Goal: Information Seeking & Learning: Check status

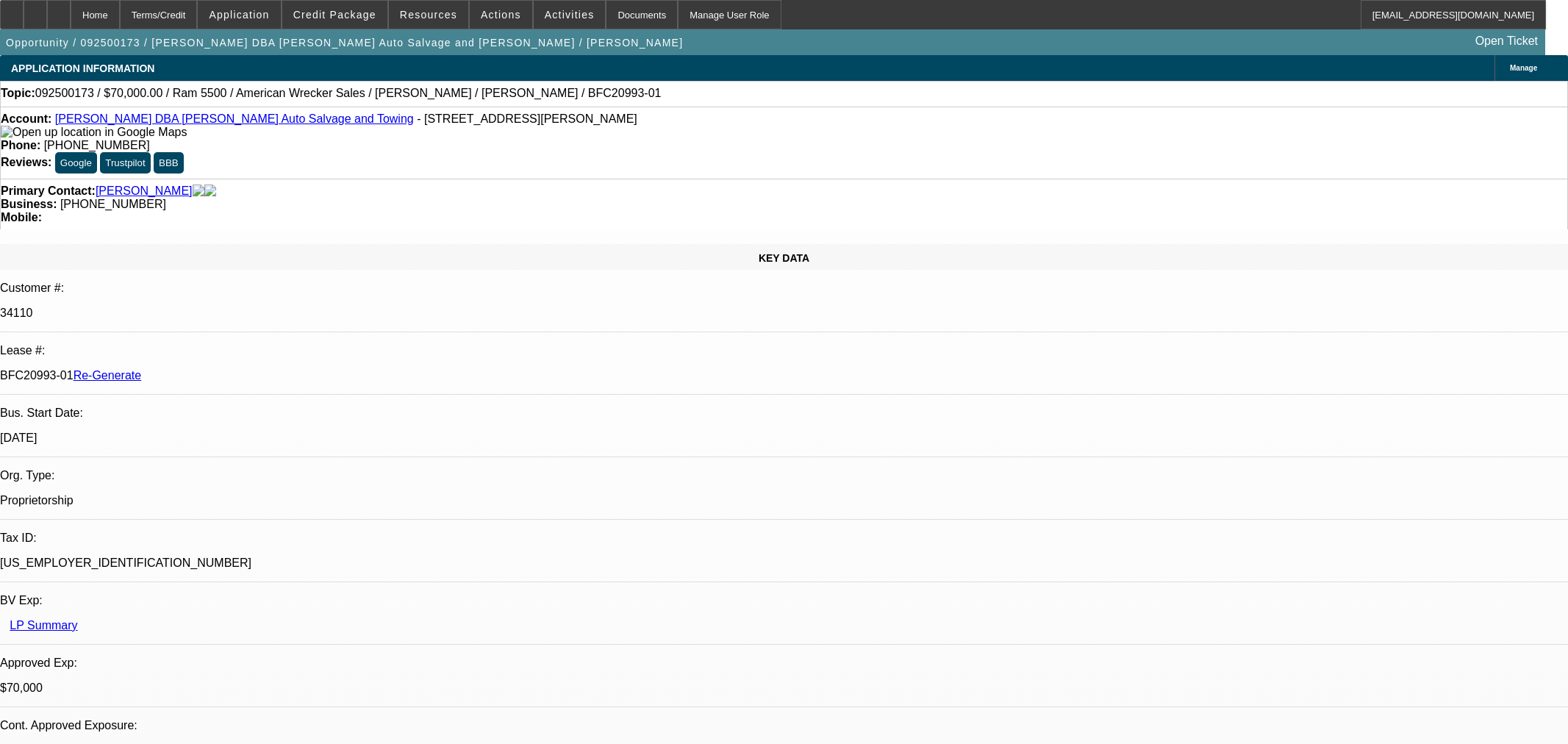
select select "0"
select select "2"
select select "0"
select select "2"
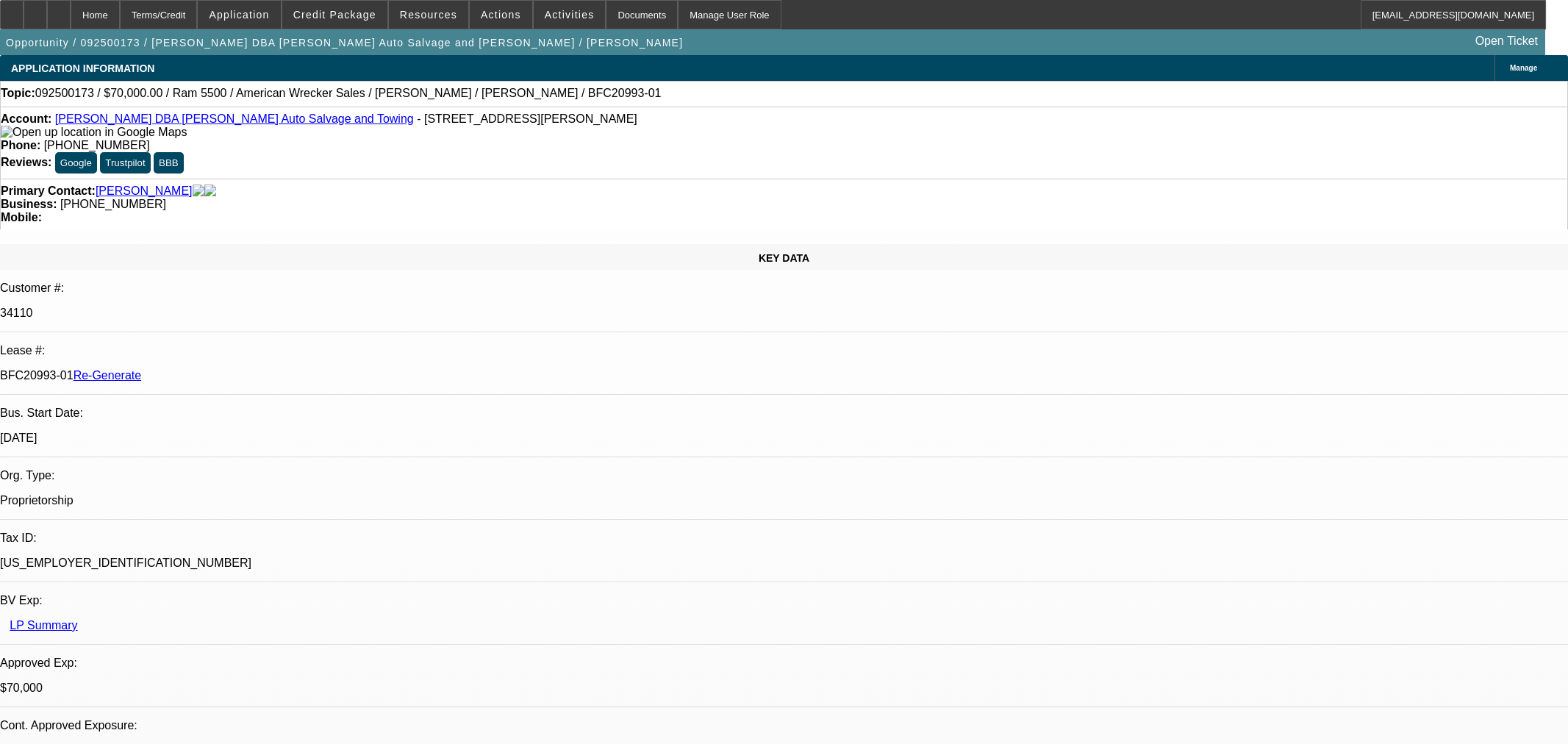
select select "0"
select select "2"
select select "0"
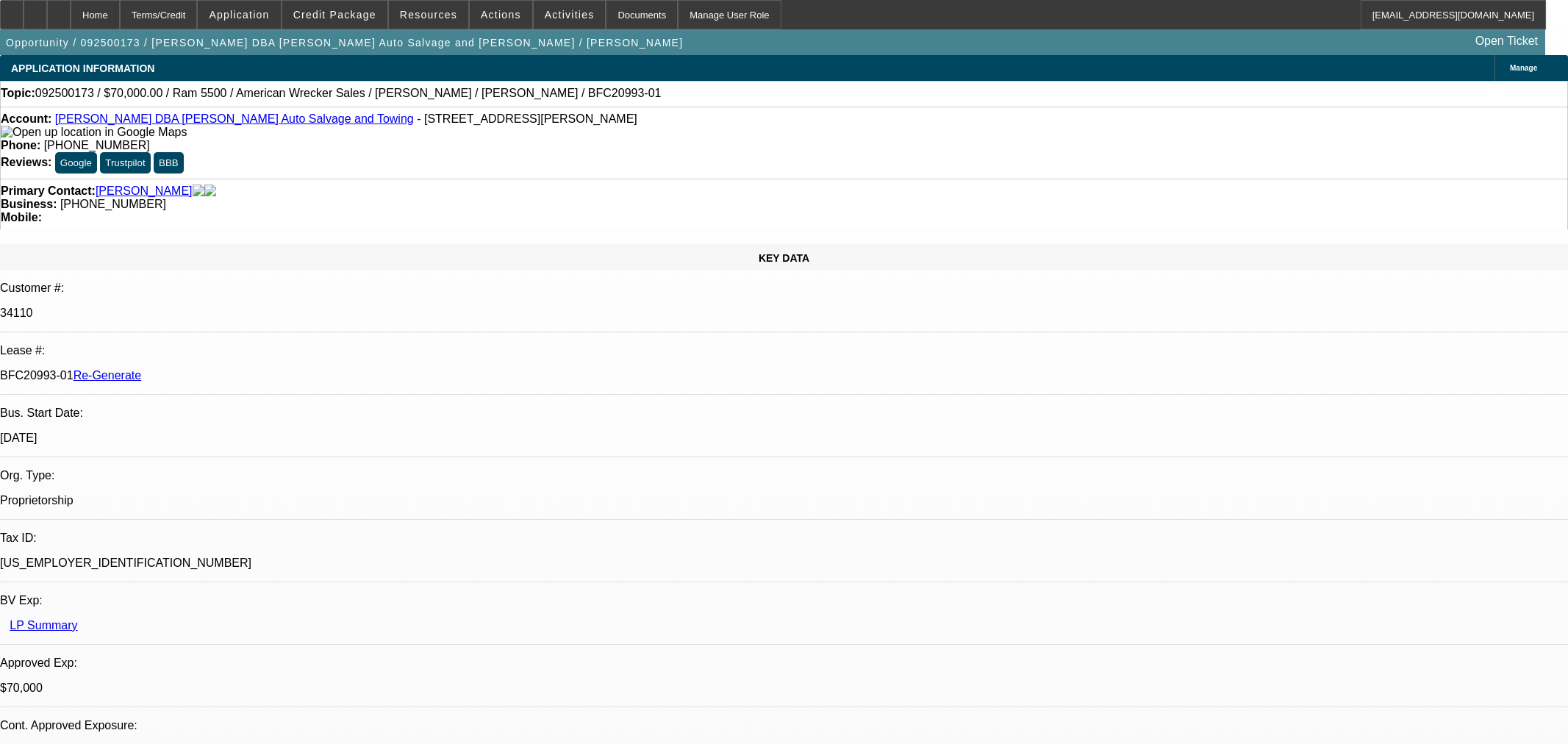
select select "2"
select select "0"
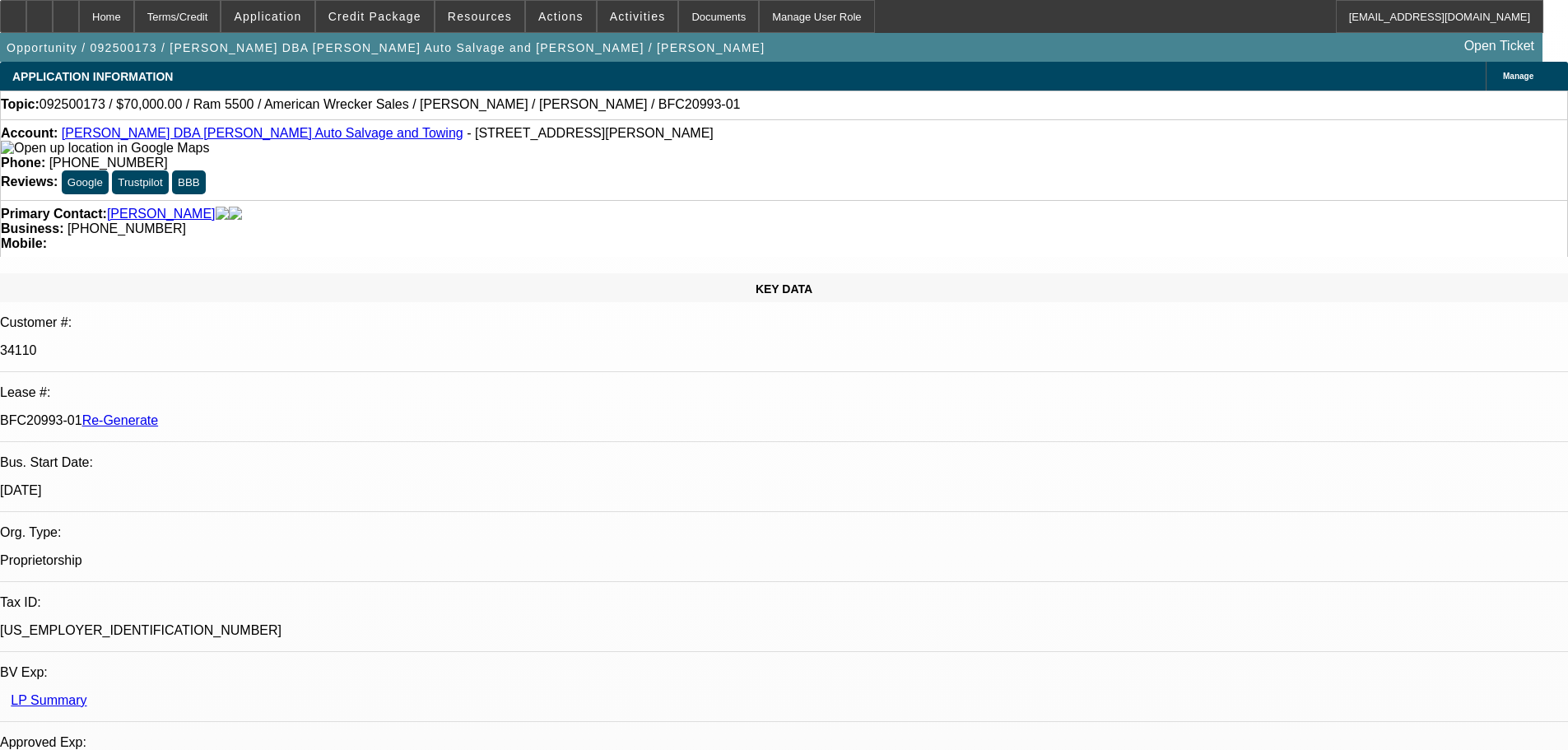
select select "1"
select select "2"
select select "6"
select select "1"
select select "2"
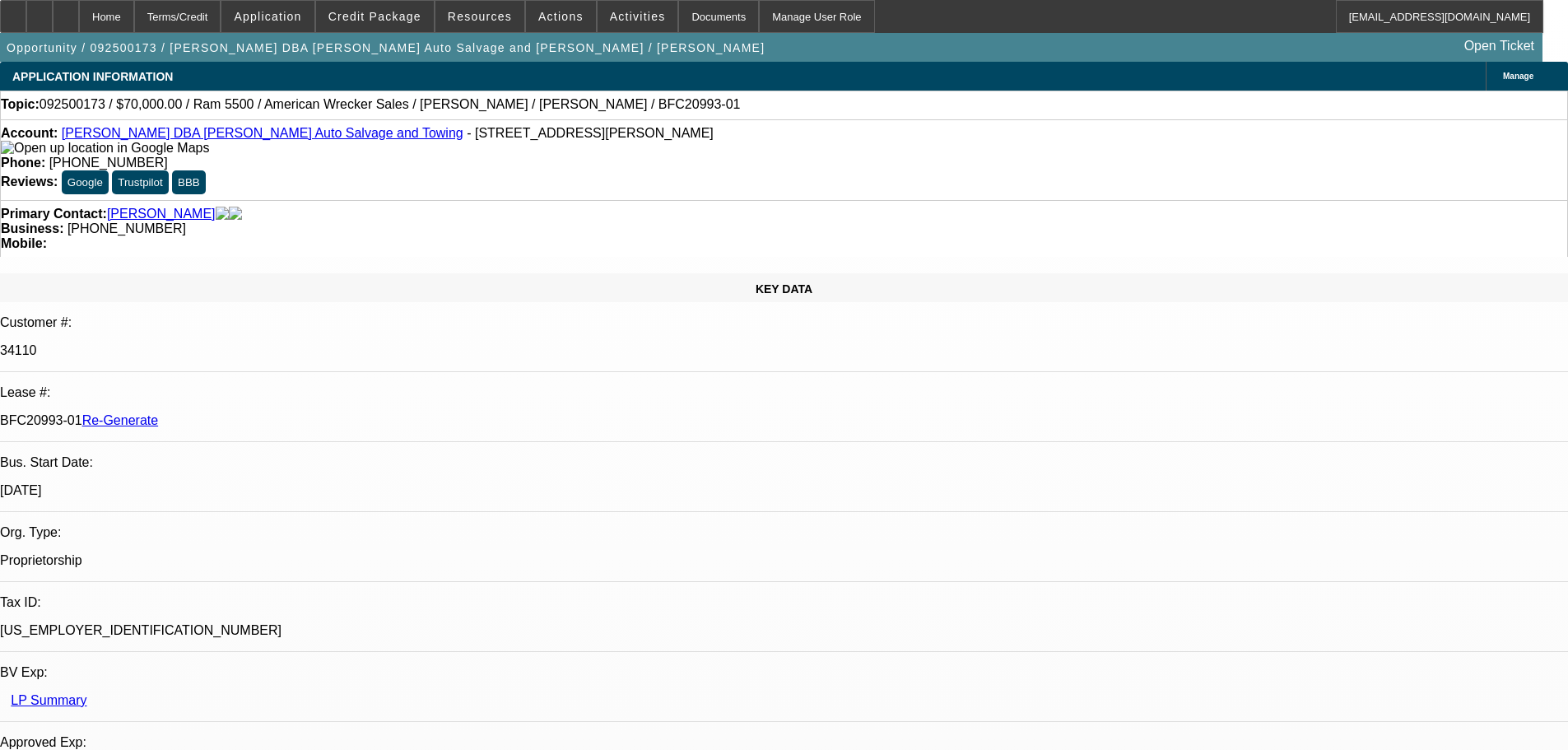
select select "2"
select select "1"
select select "2"
select select "6"
select select "1"
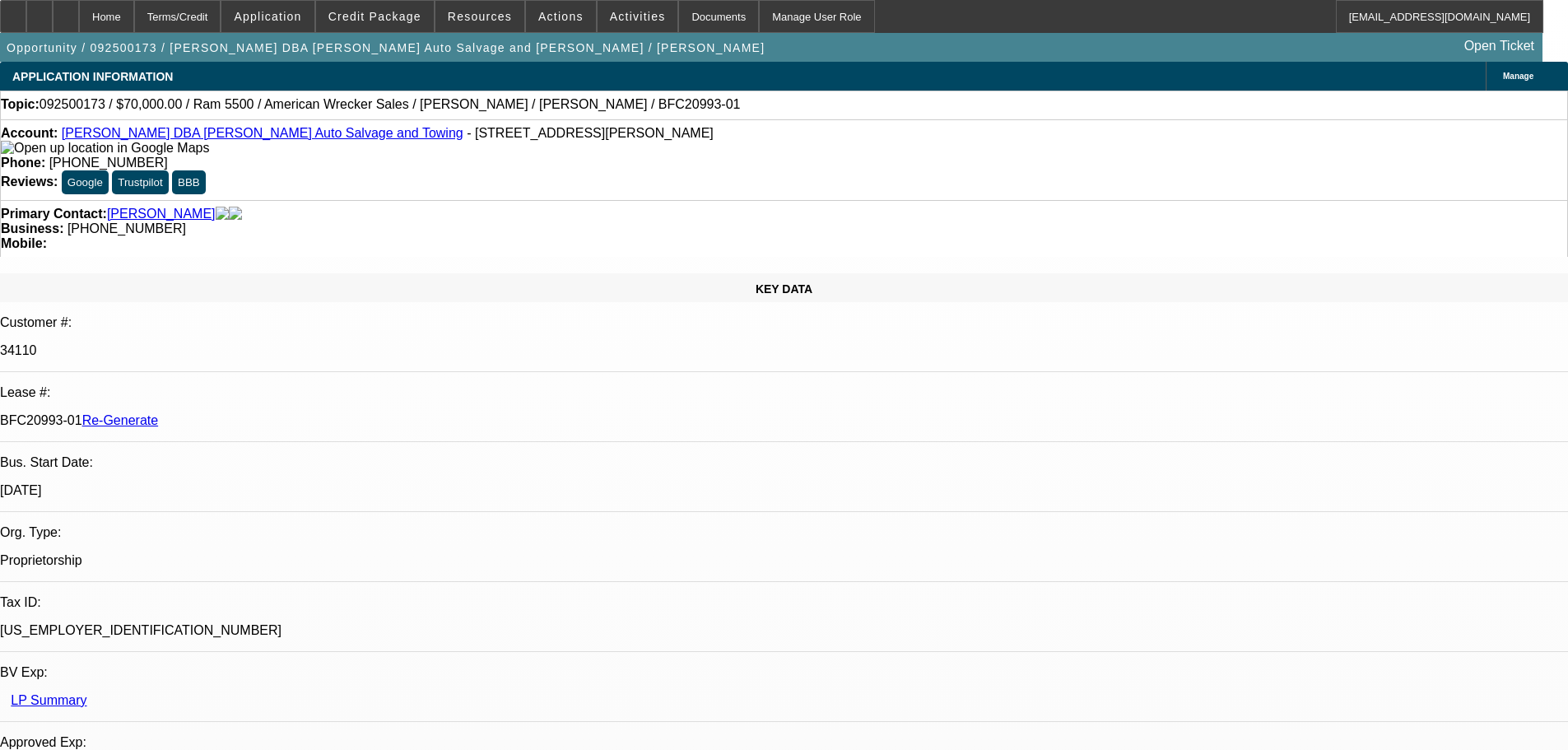
select select "2"
select select "6"
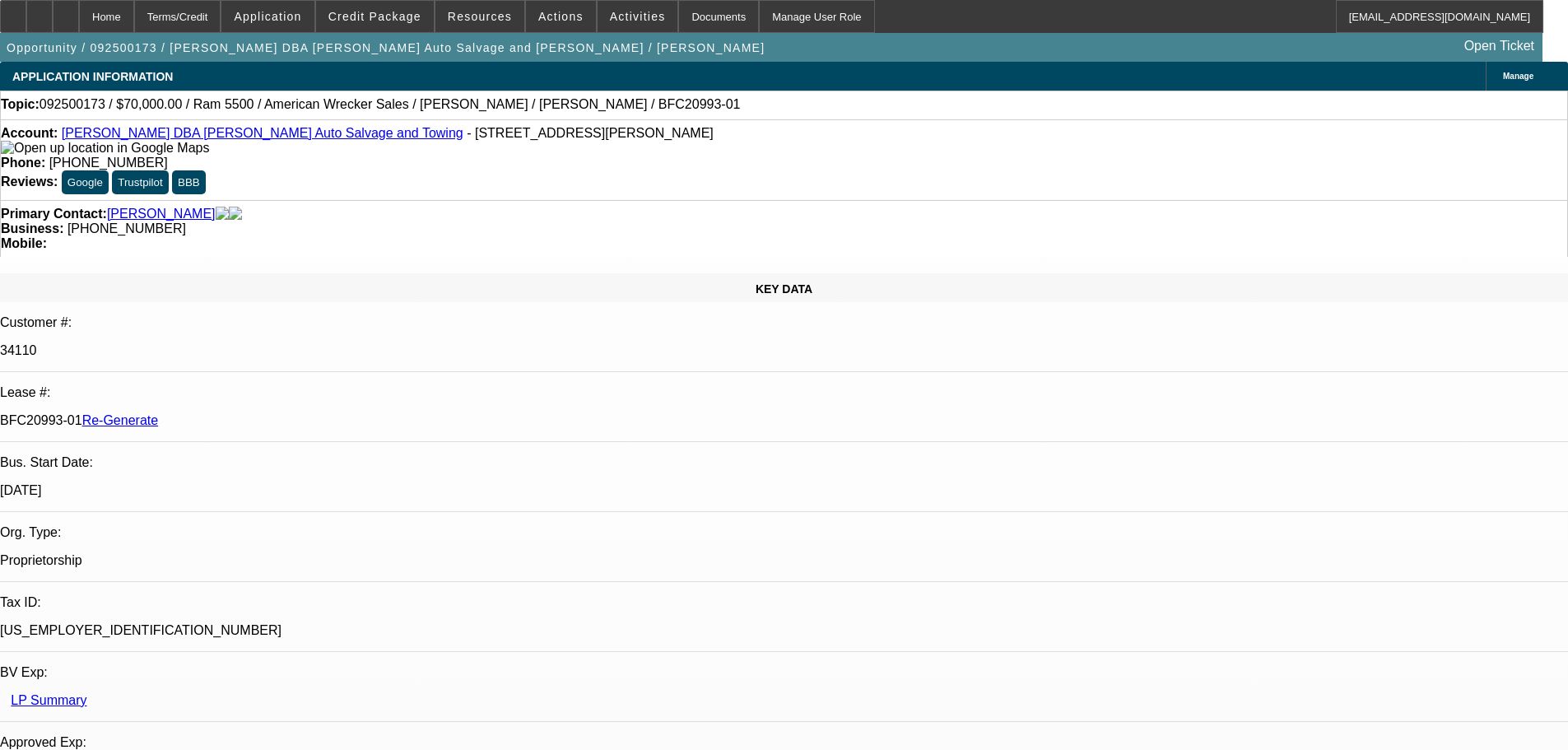
click at [1327, 57] on div "Opportunity / 092500173 / [PERSON_NAME] DBA [PERSON_NAME] Auto Salvage and [PER…" at bounding box center [771, 47] width 1543 height 28
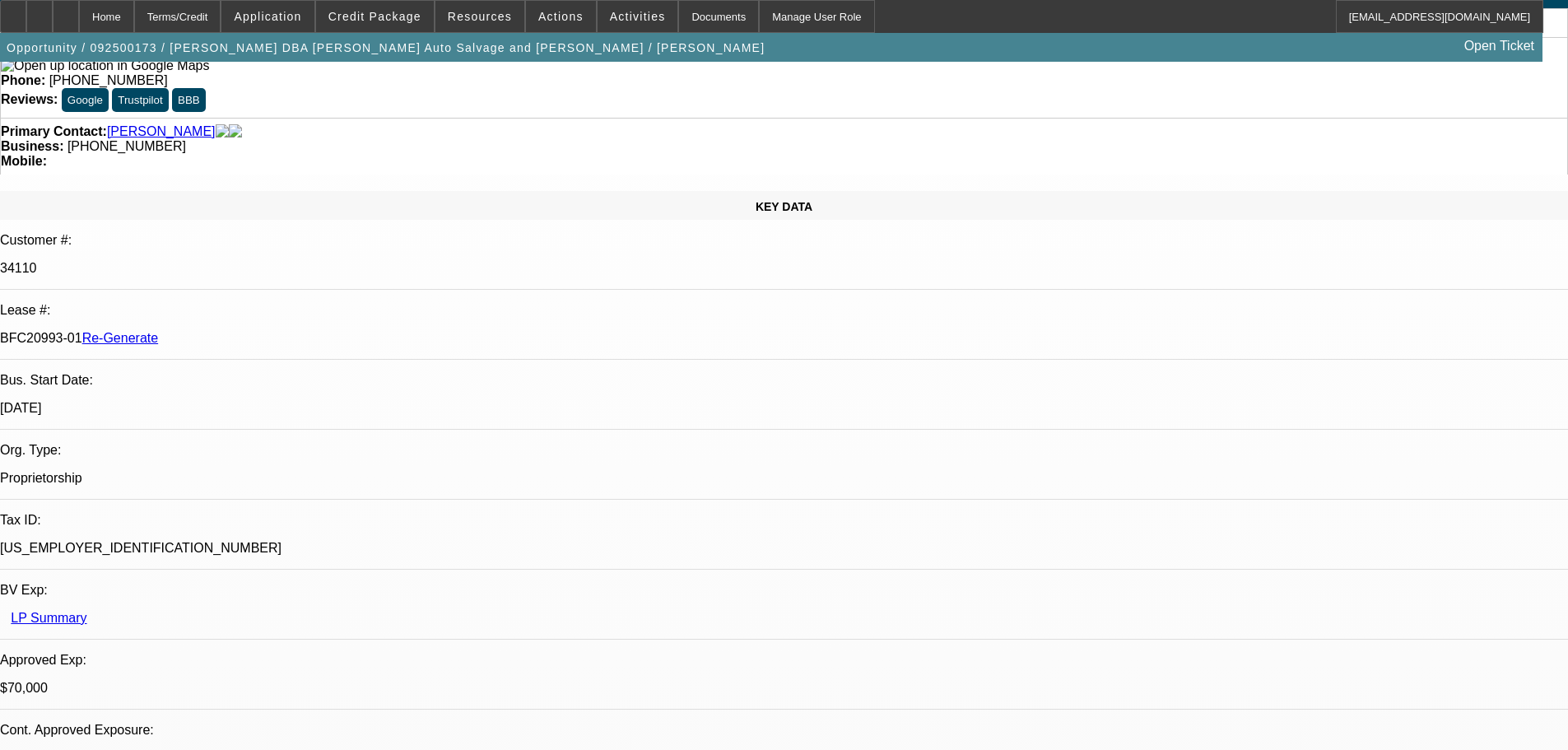
type input "sent back"
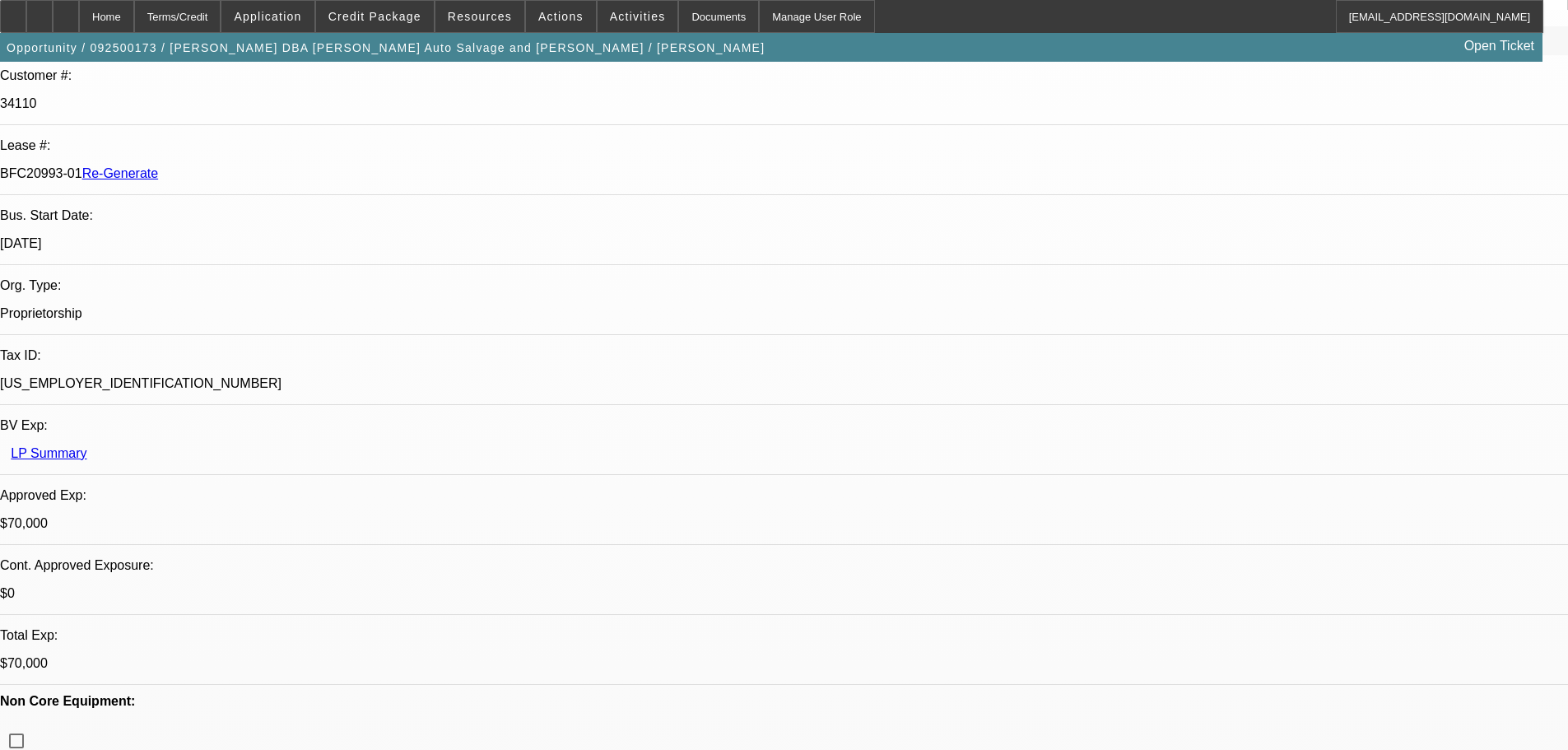
scroll to position [329, 0]
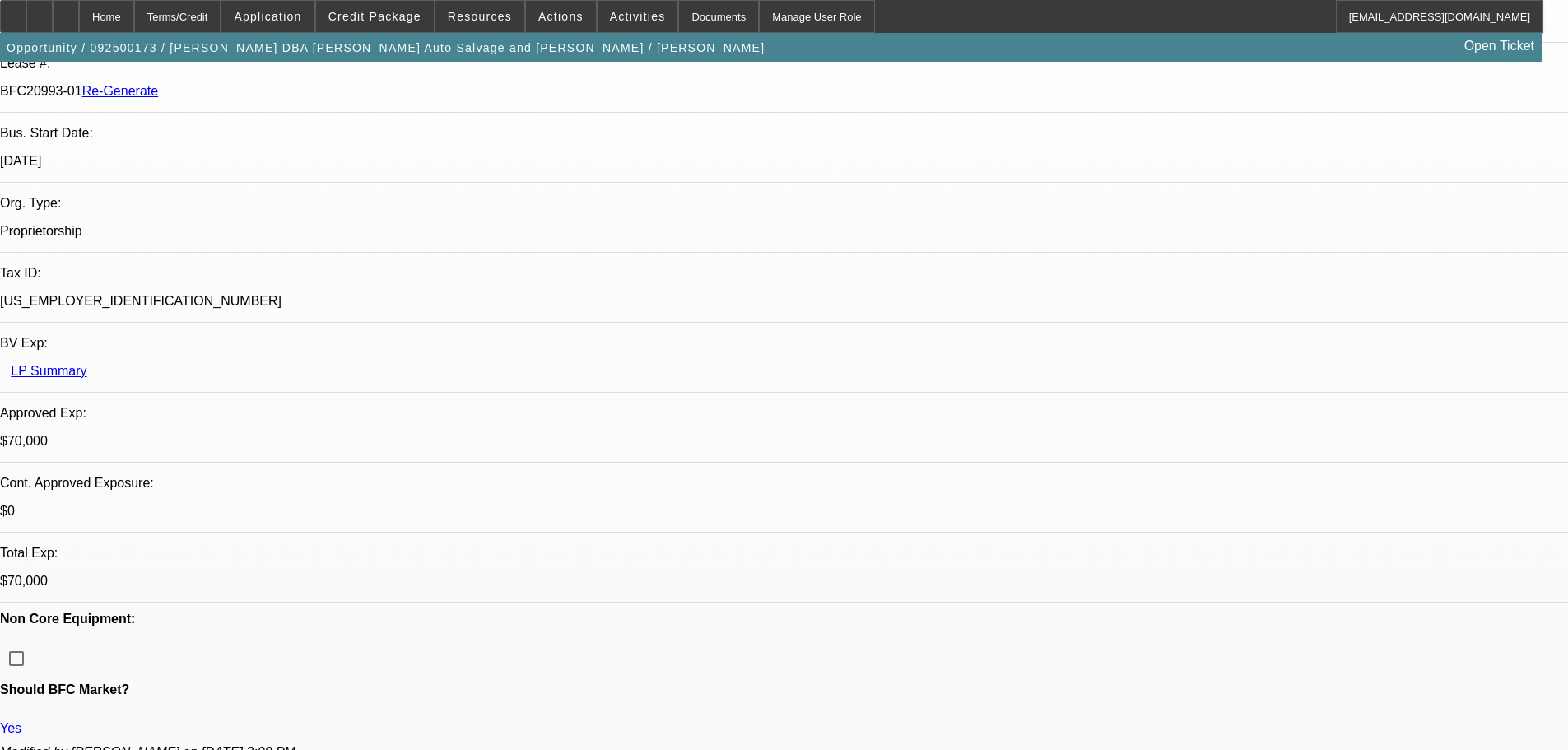
drag, startPoint x: 1243, startPoint y: 684, endPoint x: 1100, endPoint y: 702, distance: 144.1
drag, startPoint x: 1089, startPoint y: 702, endPoint x: 1157, endPoint y: 695, distance: 68.4
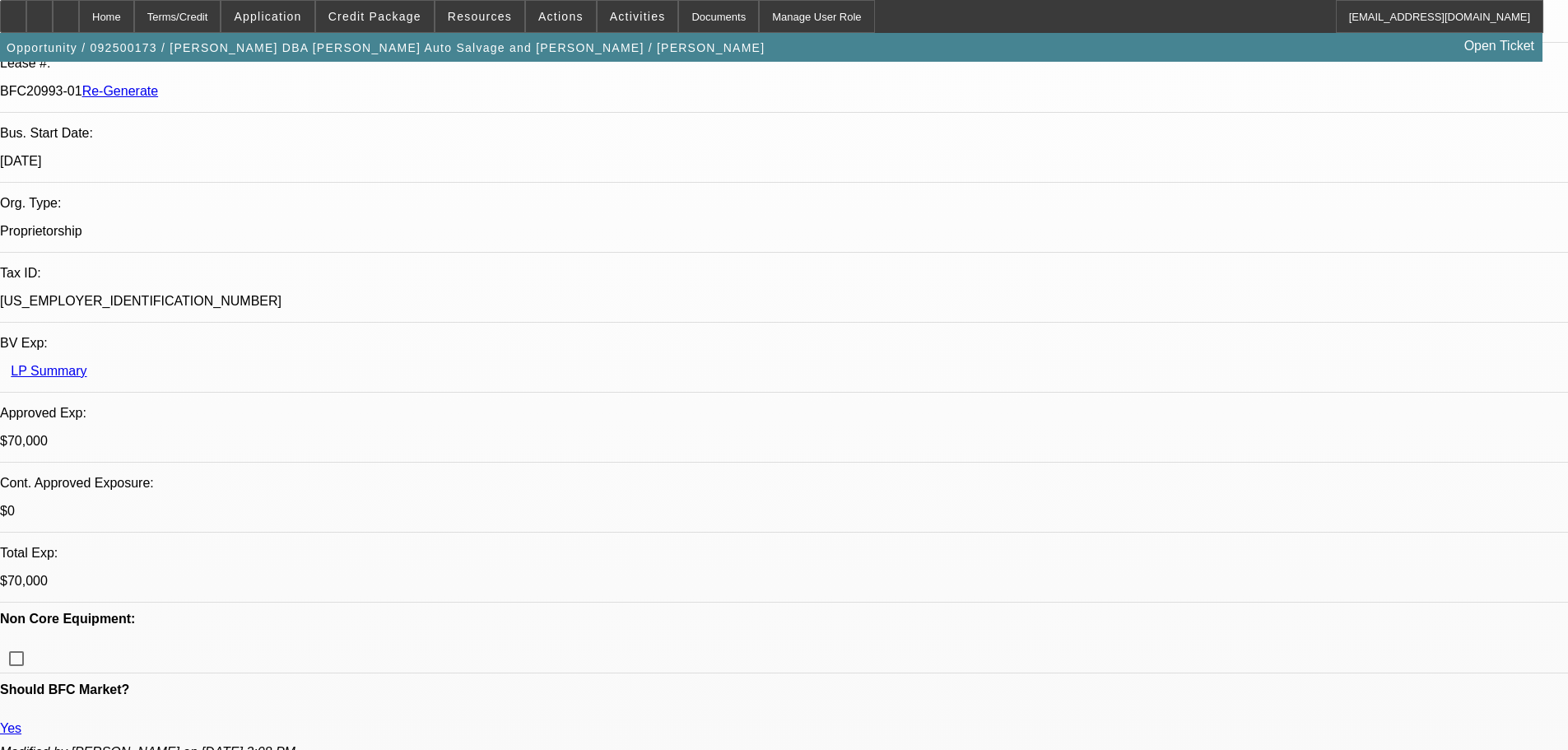
drag, startPoint x: 1116, startPoint y: 696, endPoint x: 1061, endPoint y: 694, distance: 55.0
drag, startPoint x: 1065, startPoint y: 701, endPoint x: 1266, endPoint y: 701, distance: 201.0
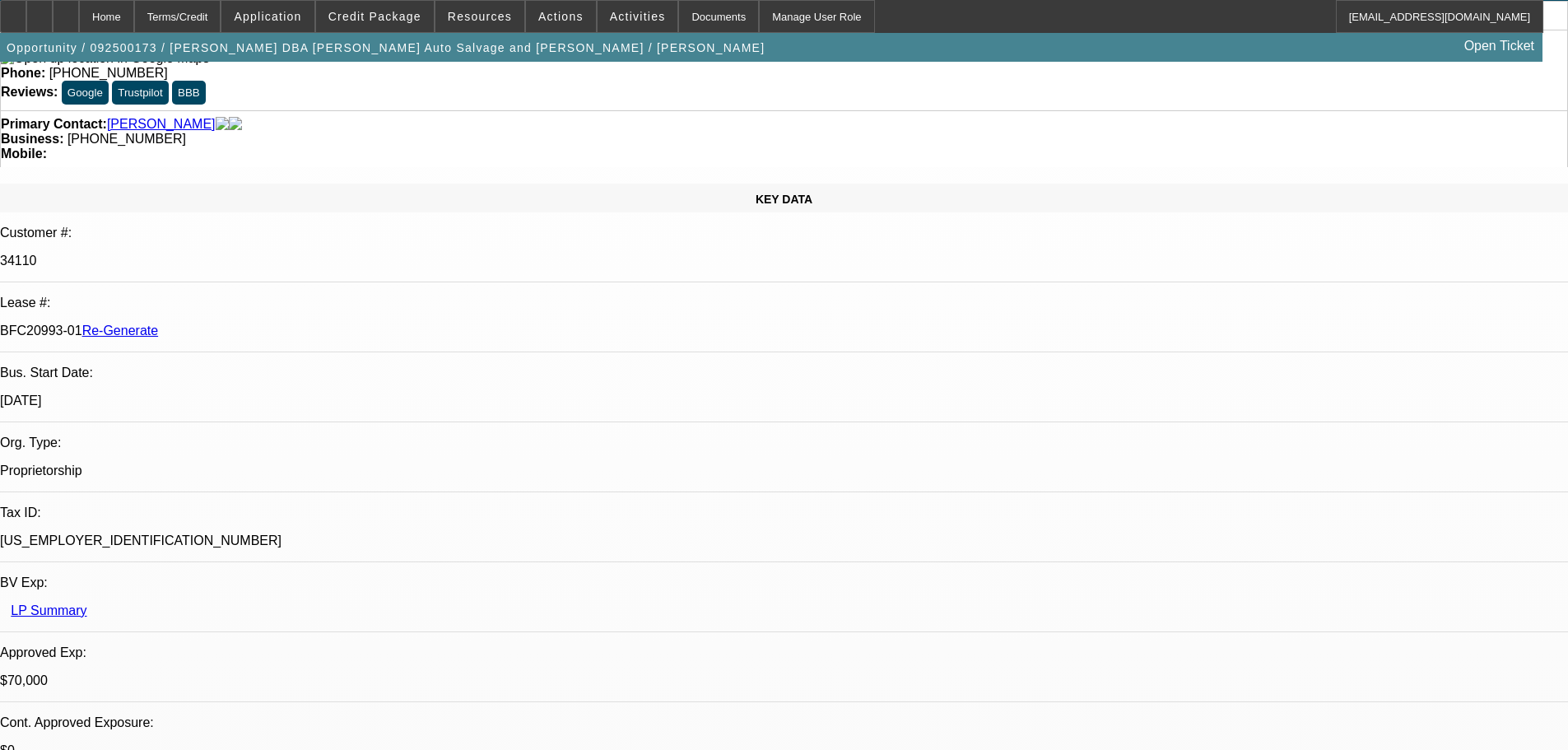
scroll to position [0, 0]
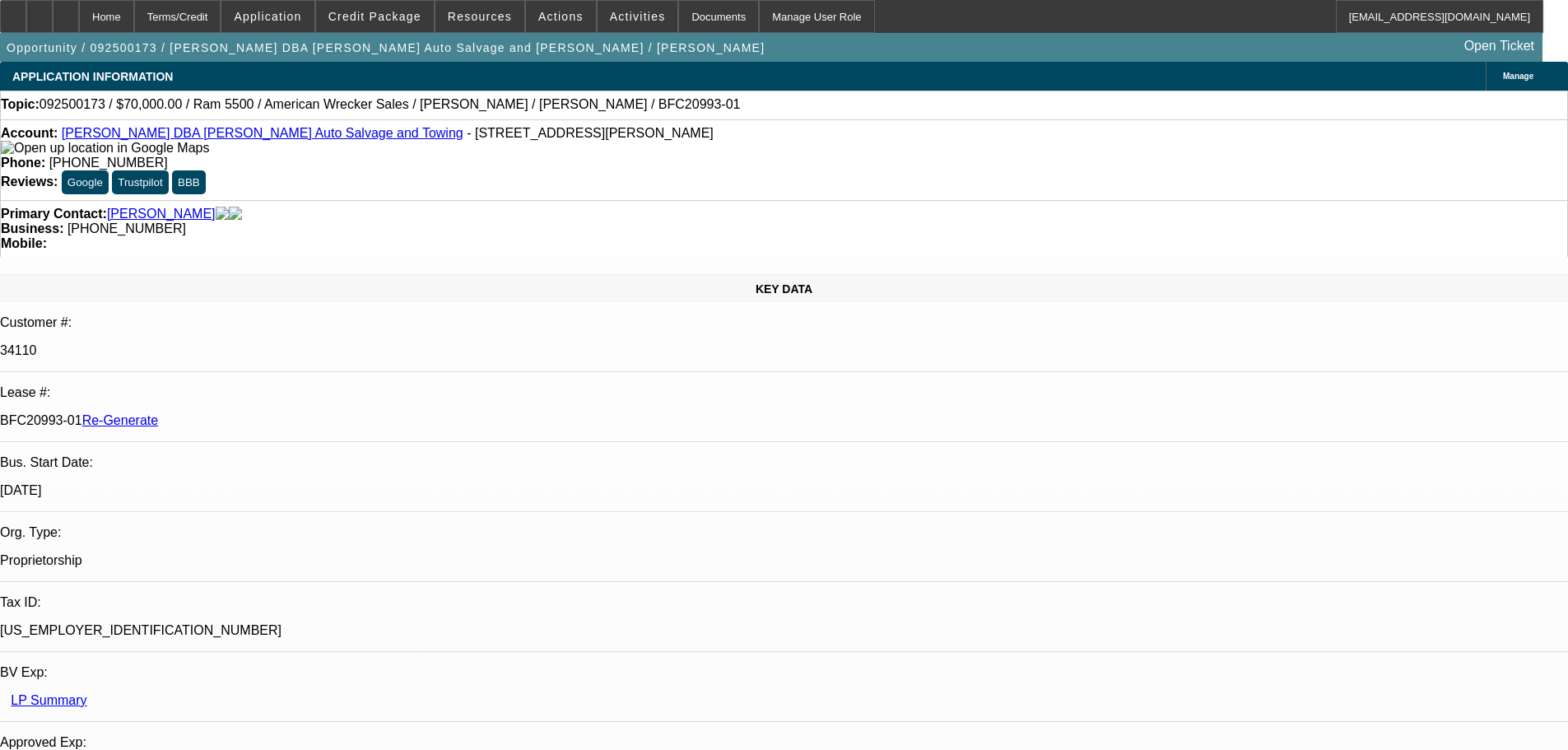
click at [85, 105] on span "092500173 / $70,000.00 / Ram 5500 / American Wrecker Sales / [PERSON_NAME] / [P…" at bounding box center [390, 104] width 702 height 15
